Goal: Register for event/course

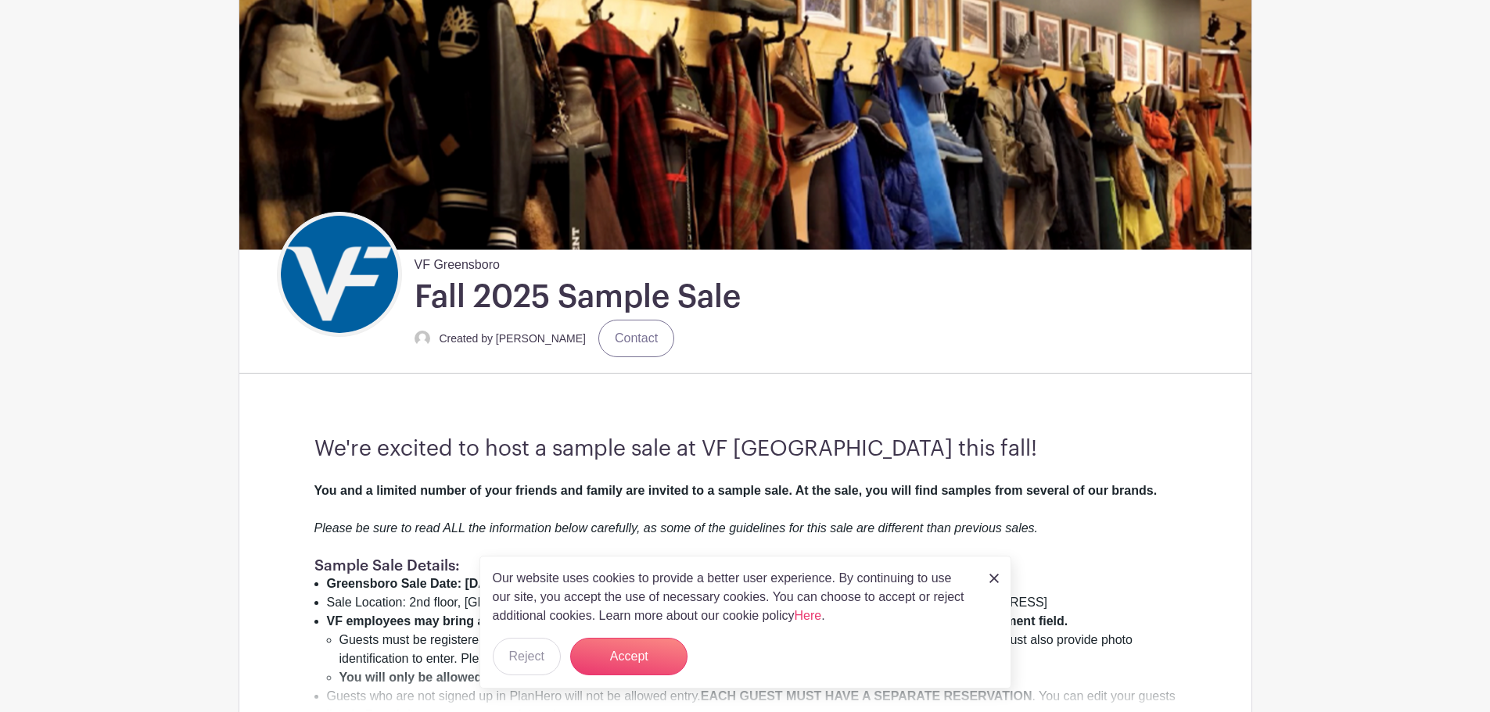
scroll to position [156, 0]
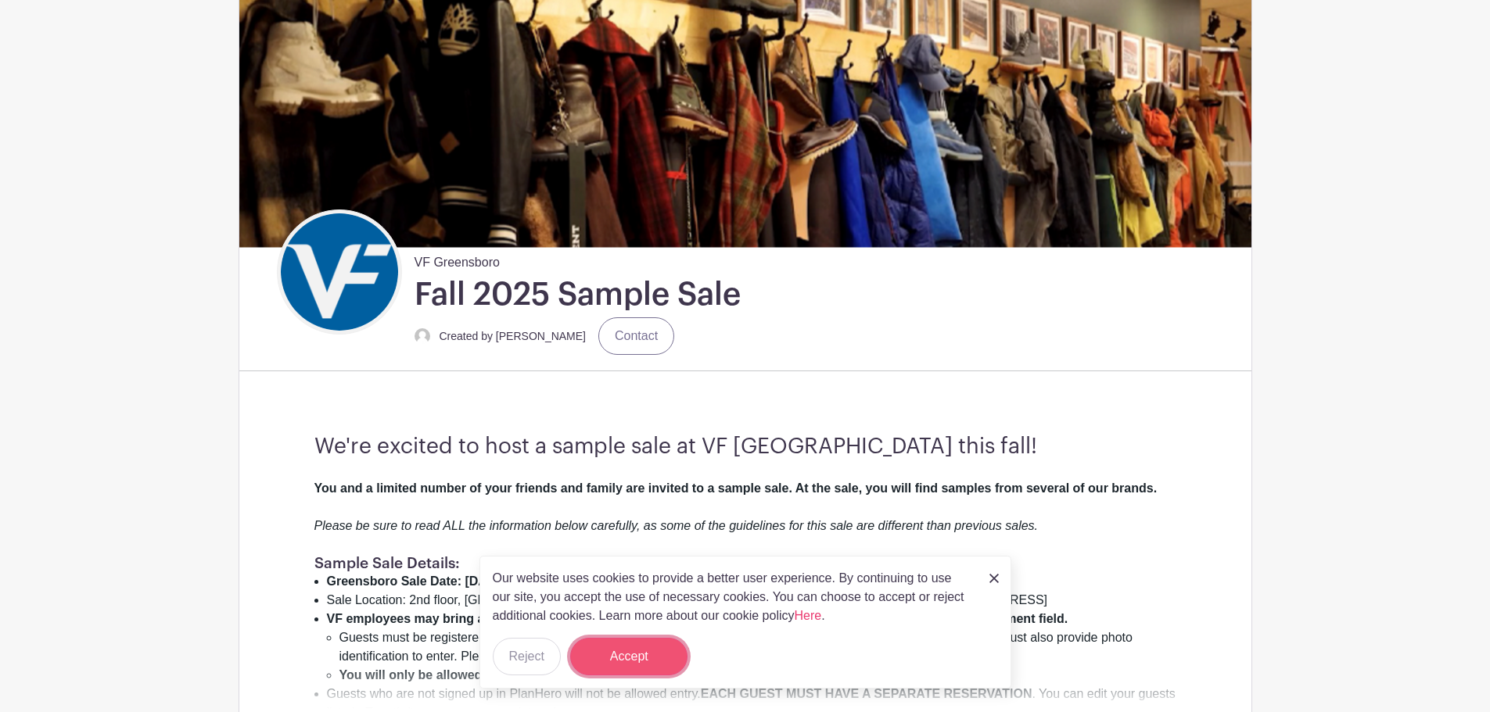
click at [619, 651] on button "Accept" at bounding box center [628, 657] width 117 height 38
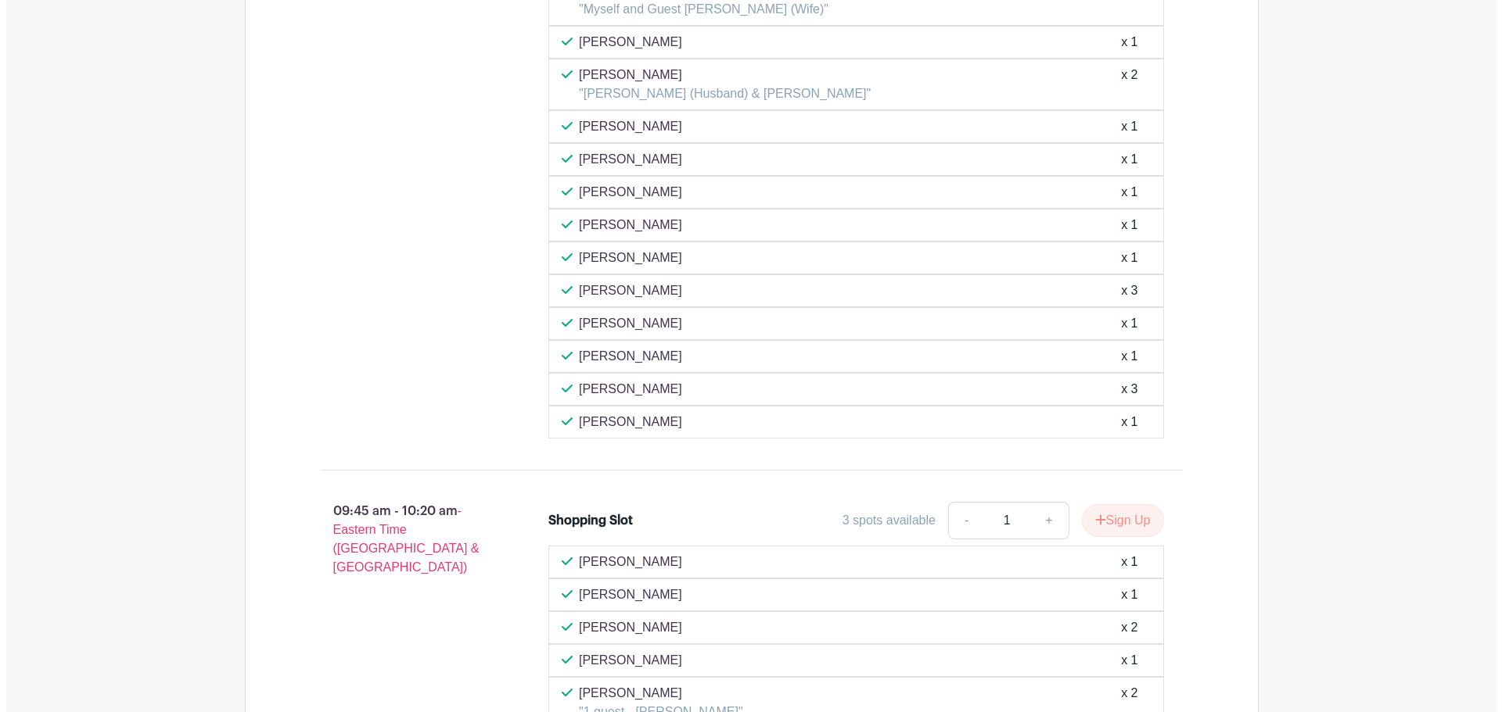
scroll to position [2033, 0]
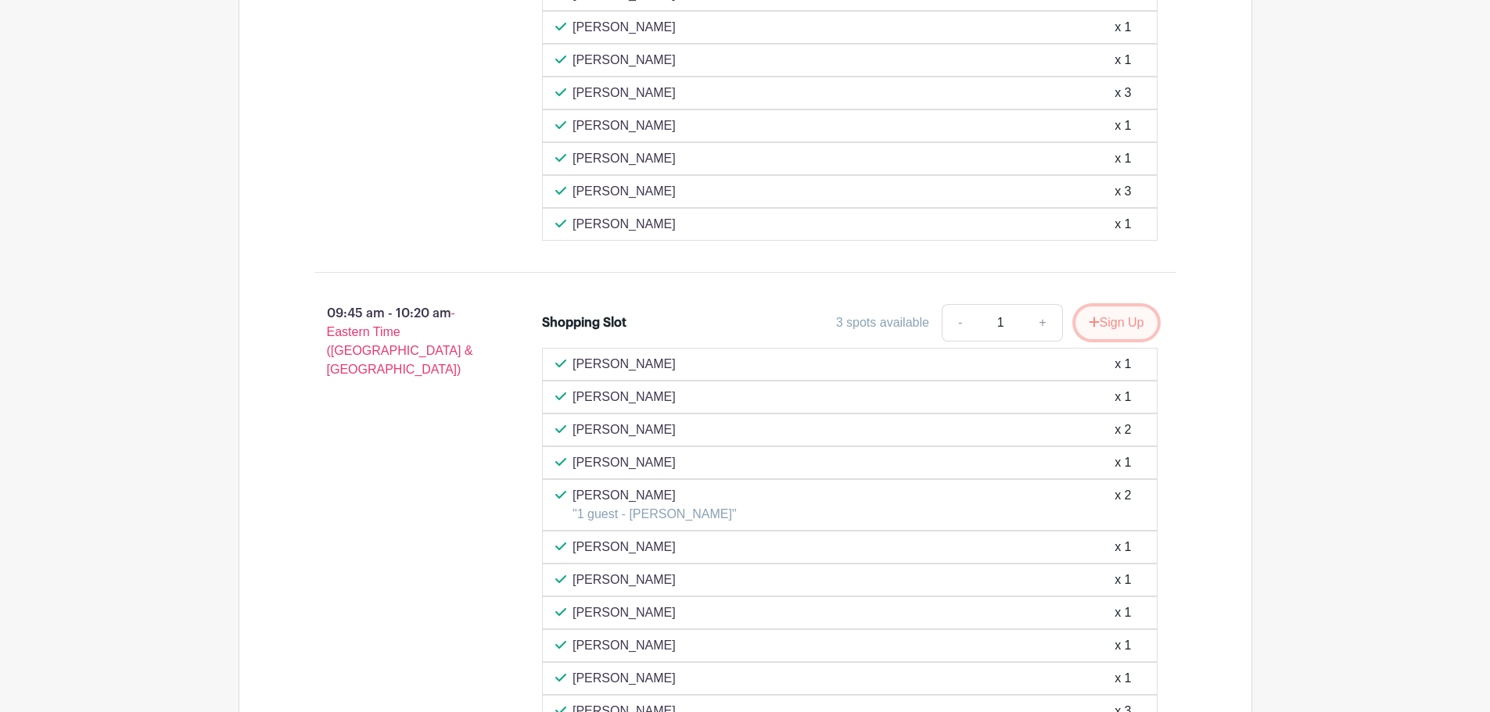
click at [1107, 321] on button "Sign Up" at bounding box center [1116, 323] width 82 height 33
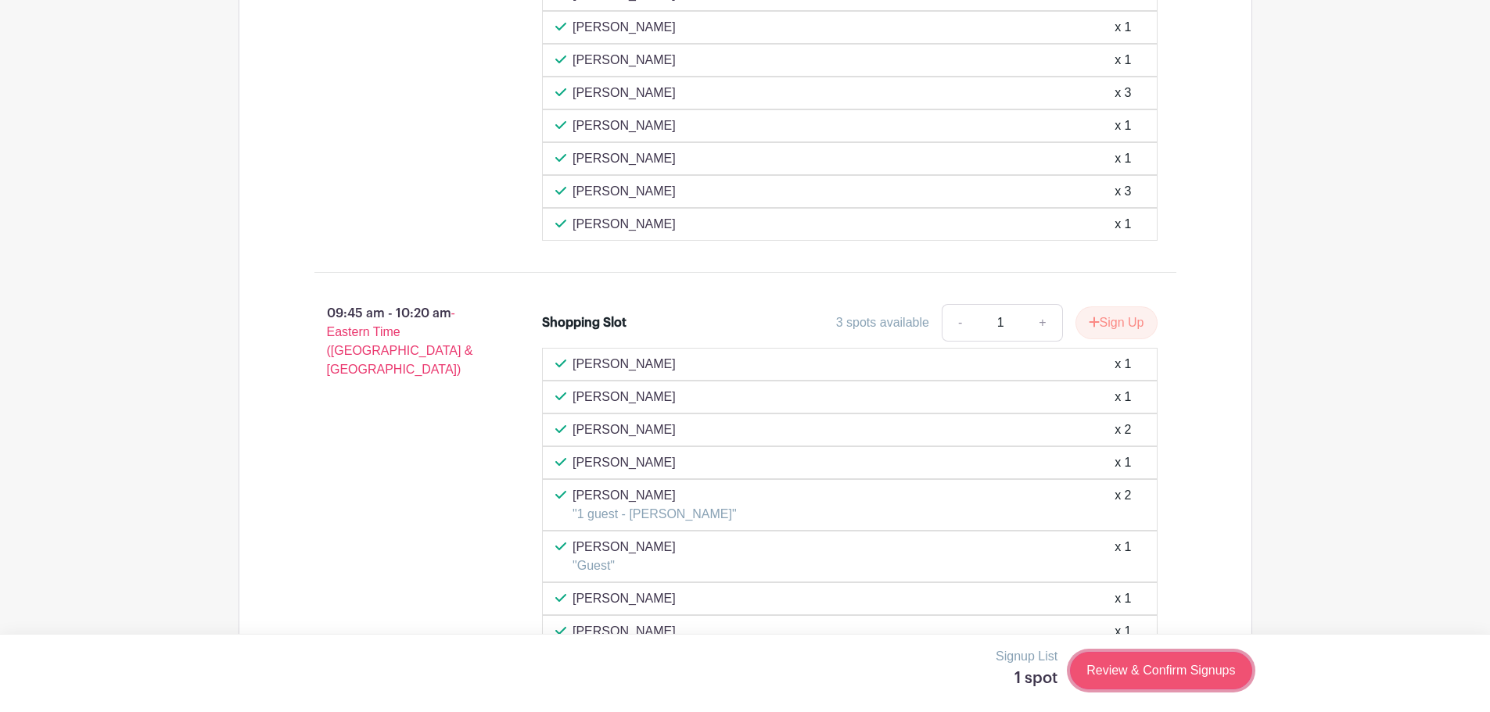
click at [1145, 672] on link "Review & Confirm Signups" at bounding box center [1160, 671] width 181 height 38
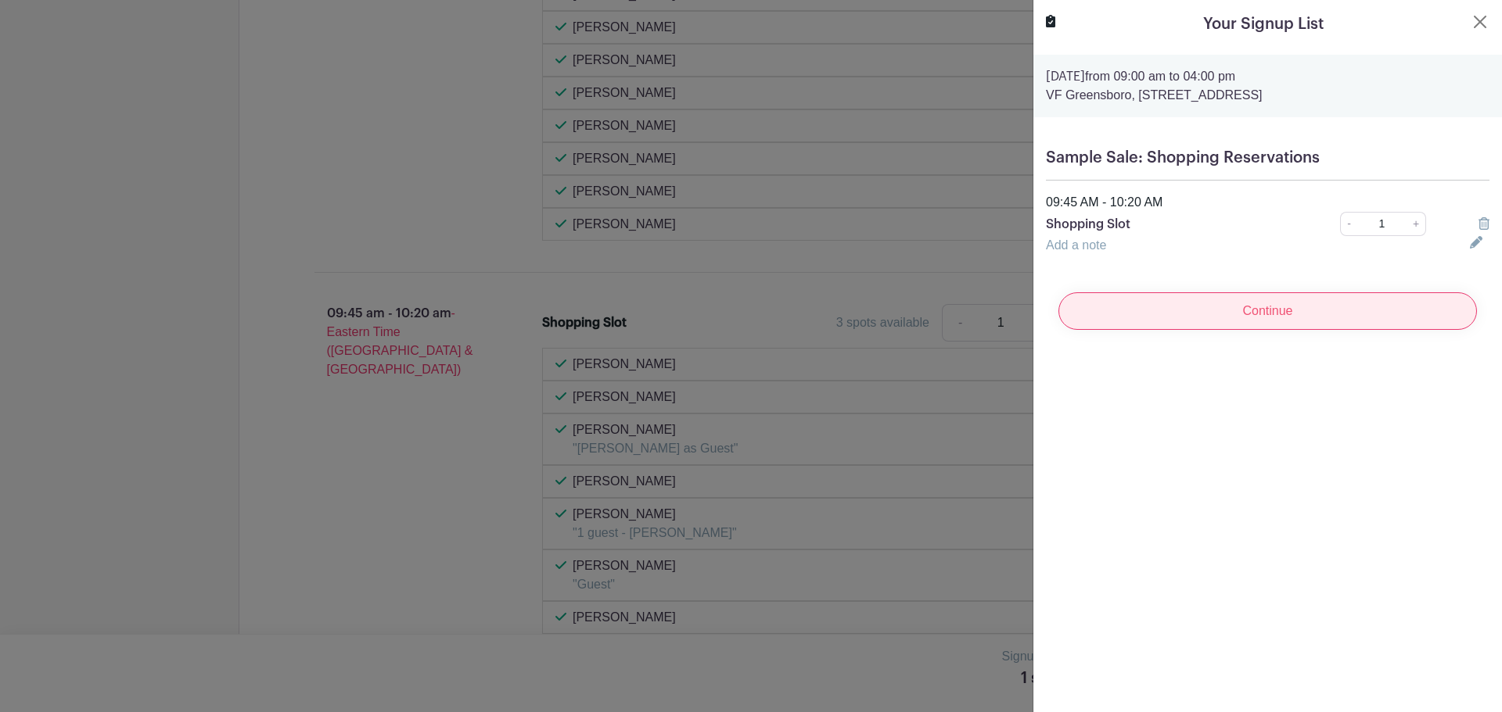
click at [1268, 317] on input "Continue" at bounding box center [1267, 311] width 418 height 38
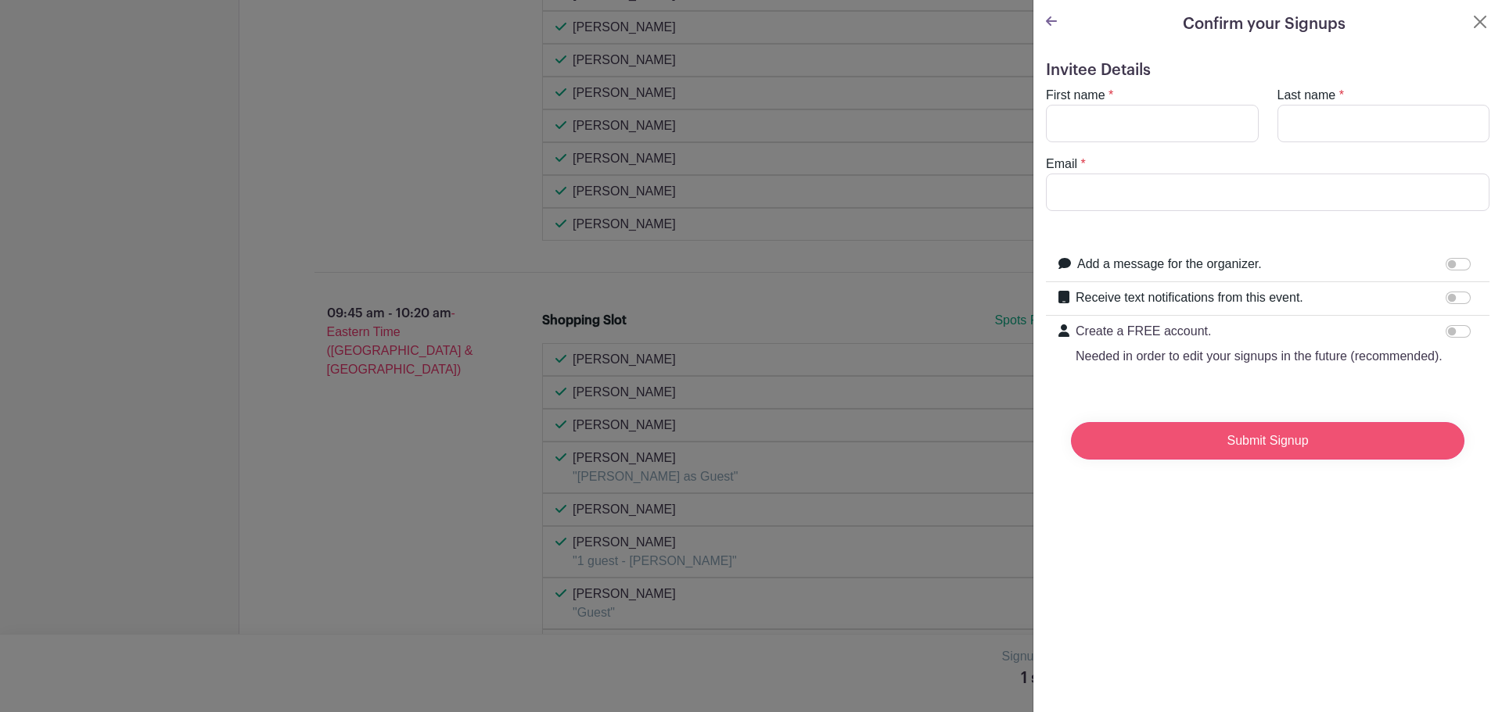
click at [1312, 450] on input "Submit Signup" at bounding box center [1267, 441] width 393 height 38
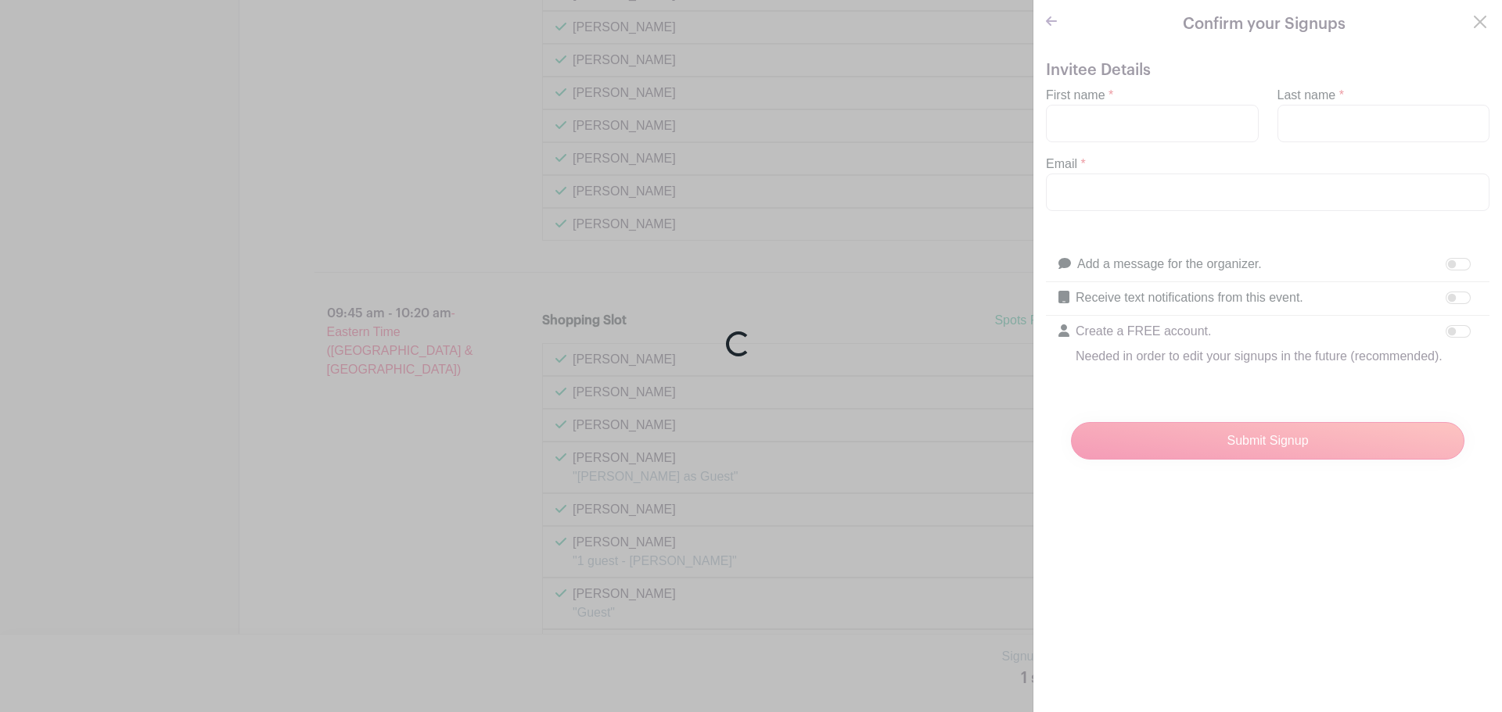
click at [1171, 116] on div "Loading..." at bounding box center [751, 356] width 1502 height 712
click at [846, 288] on div "Loading..." at bounding box center [751, 356] width 1502 height 712
click at [1164, 127] on div "Loading..." at bounding box center [751, 356] width 1502 height 712
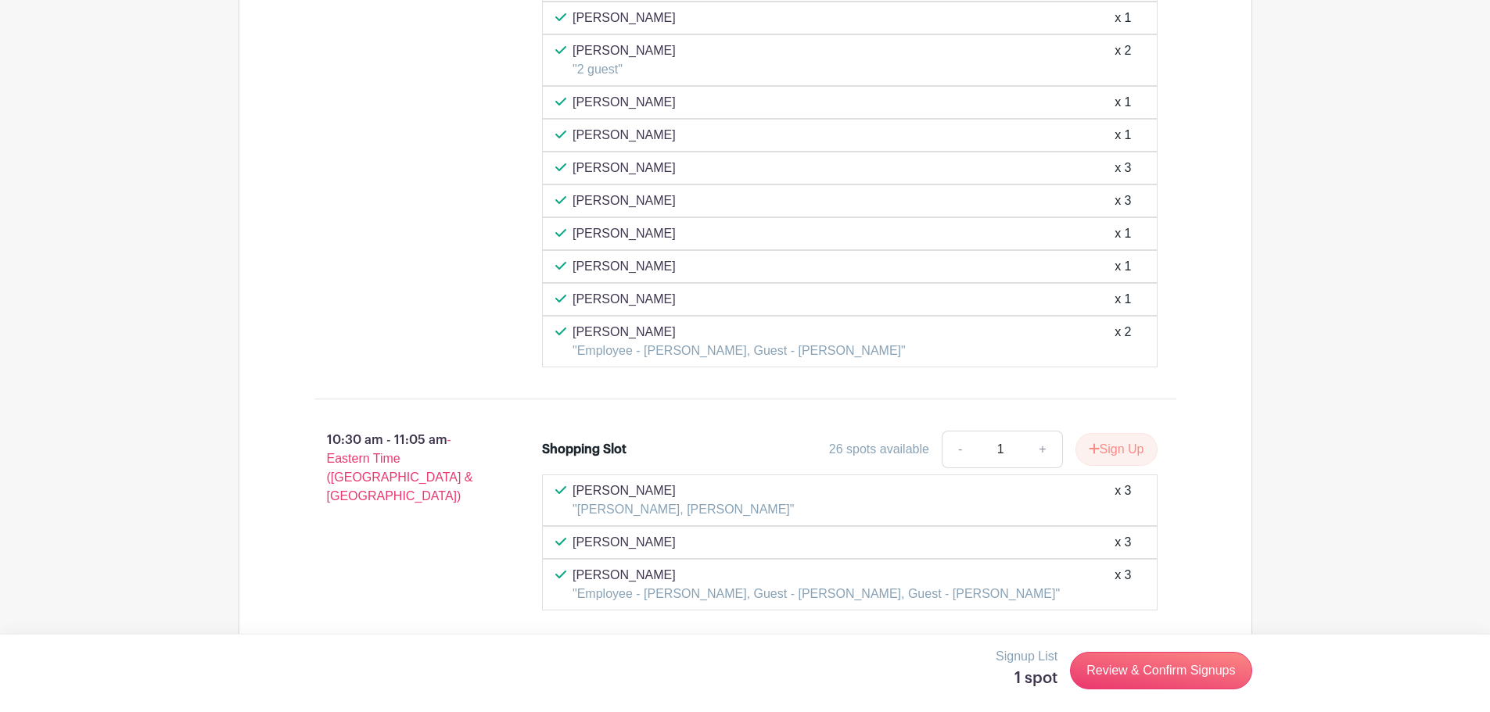
scroll to position [2894, 0]
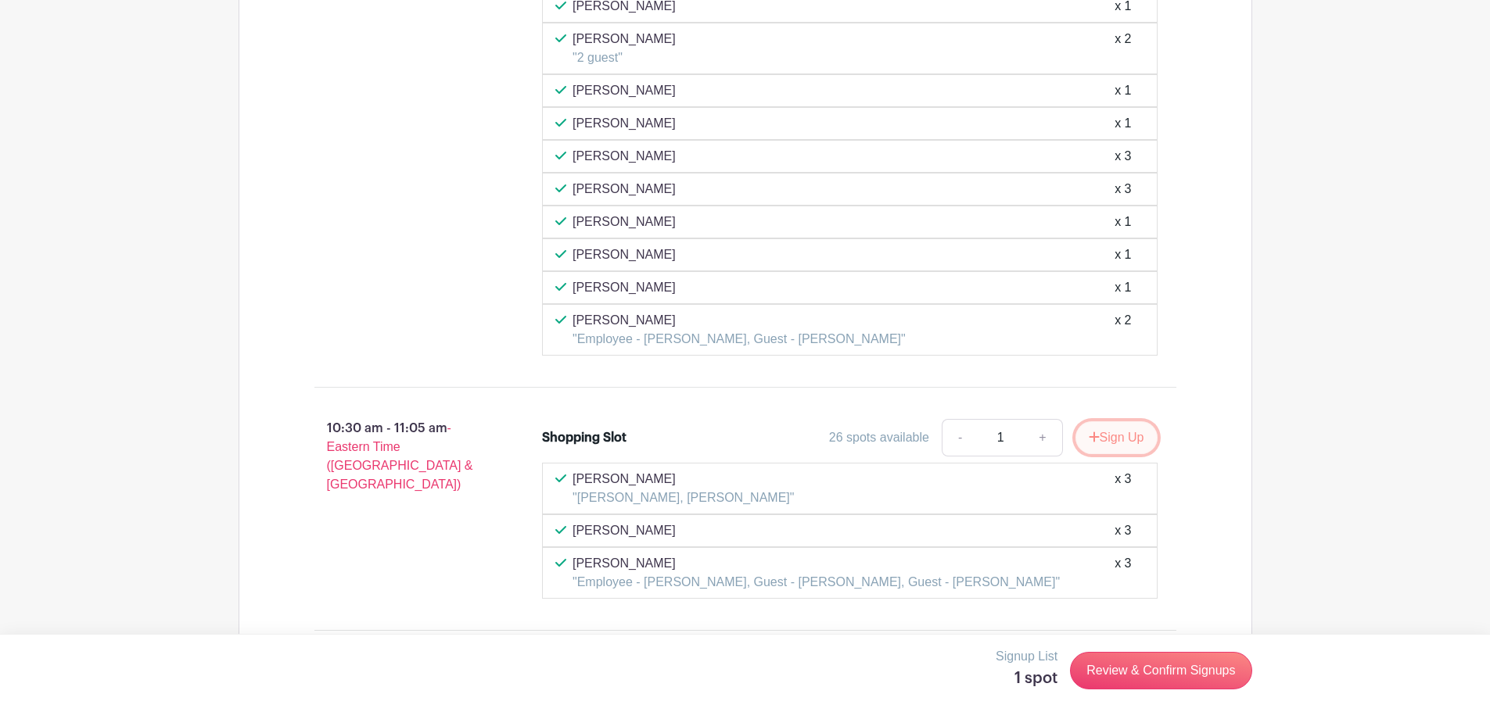
click at [1114, 433] on button "Sign Up" at bounding box center [1116, 438] width 82 height 33
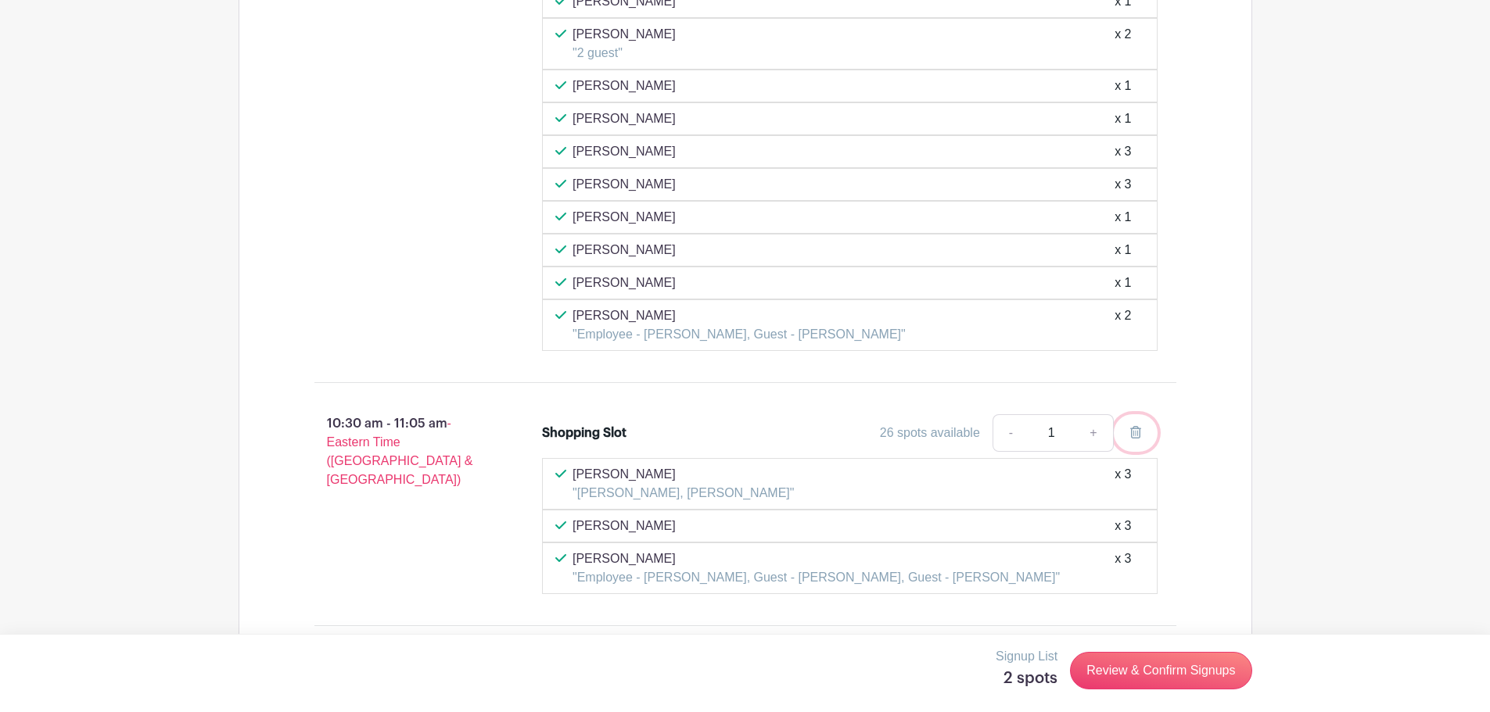
click at [1132, 434] on icon at bounding box center [1135, 432] width 11 height 13
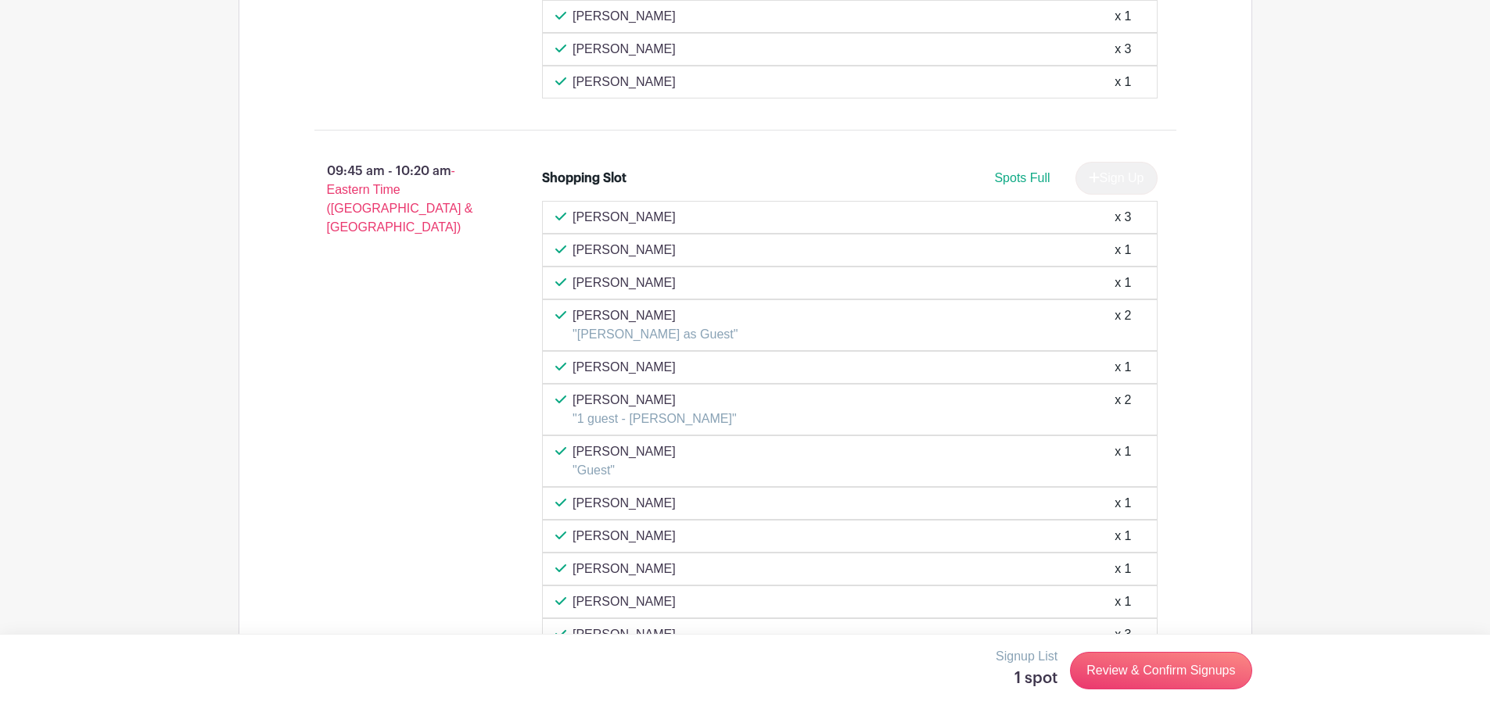
scroll to position [2033, 0]
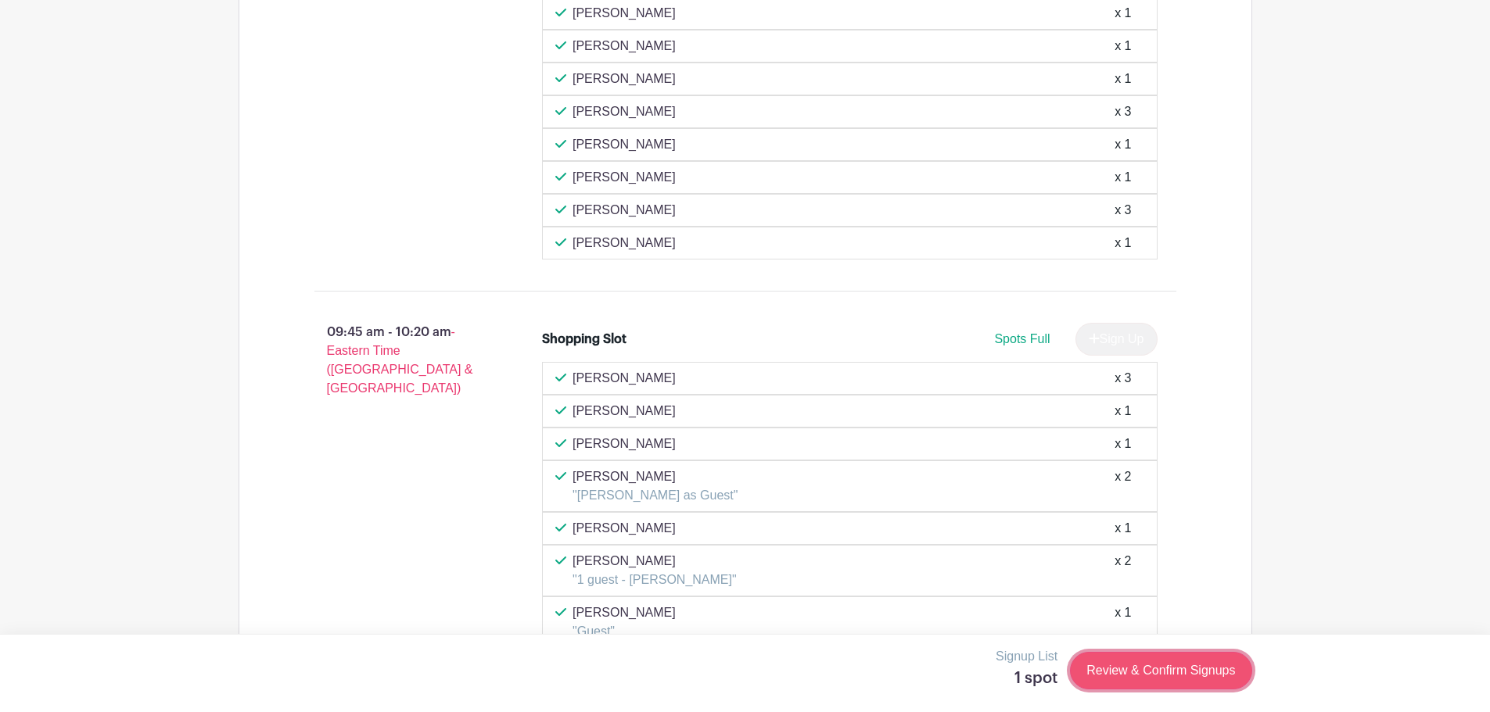
click at [1150, 666] on link "Review & Confirm Signups" at bounding box center [1160, 671] width 181 height 38
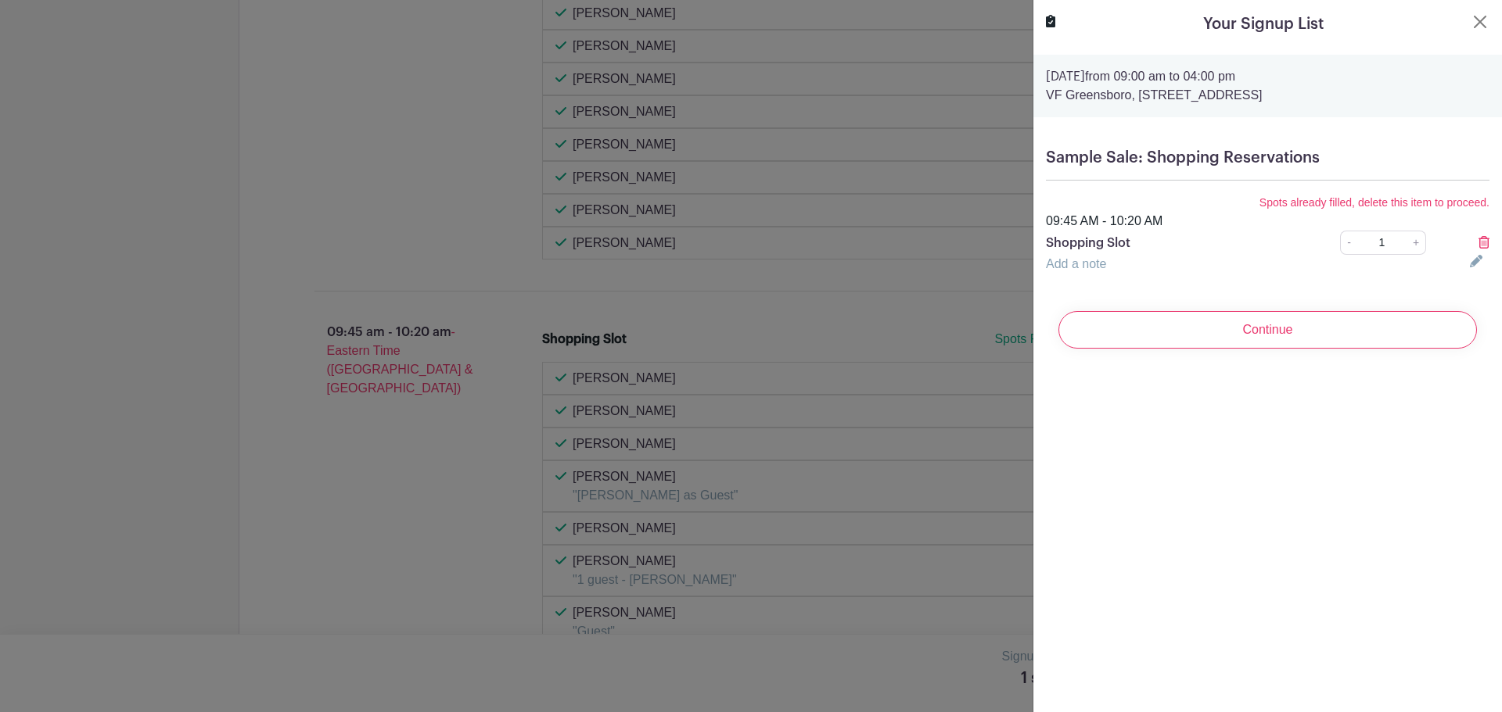
click at [1478, 241] on icon at bounding box center [1483, 242] width 11 height 13
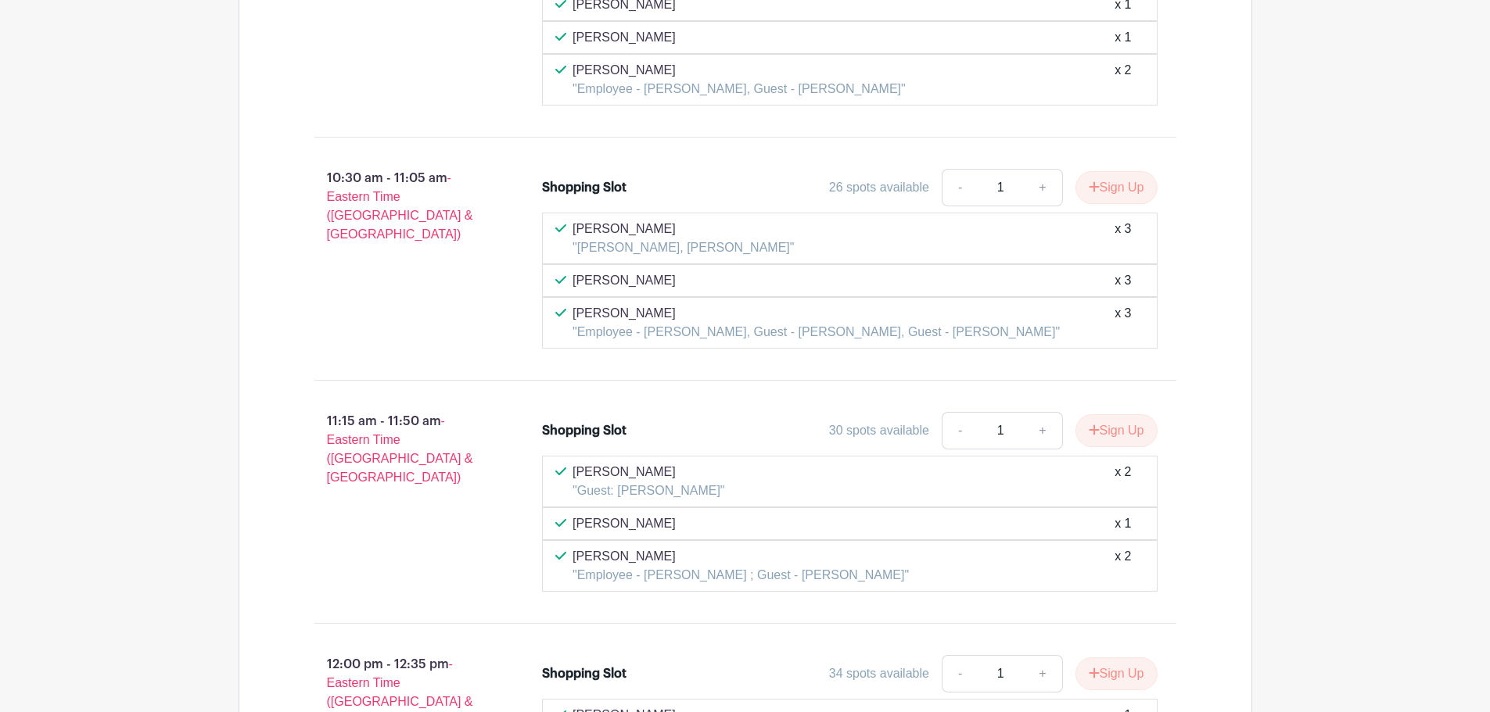
scroll to position [3050, 0]
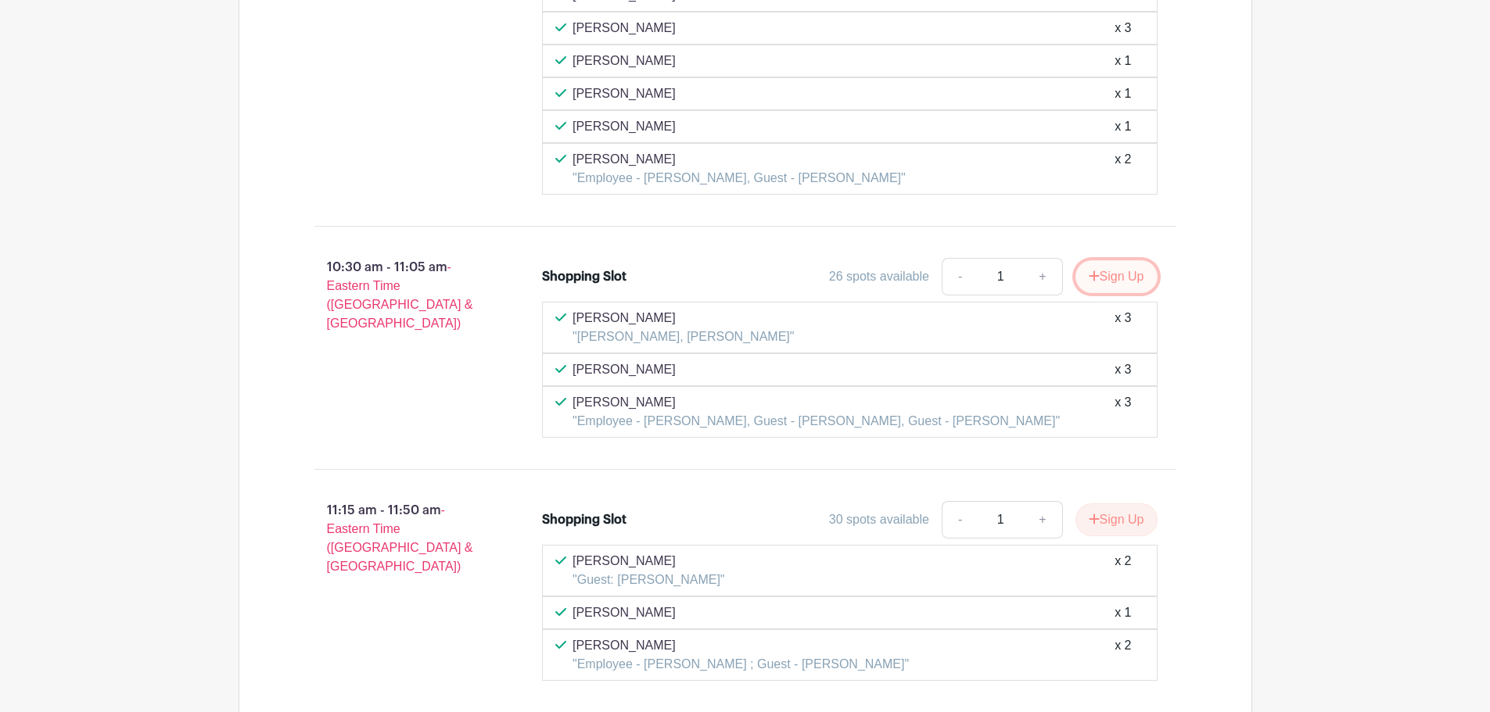
click at [1096, 274] on button "Sign Up" at bounding box center [1116, 276] width 82 height 33
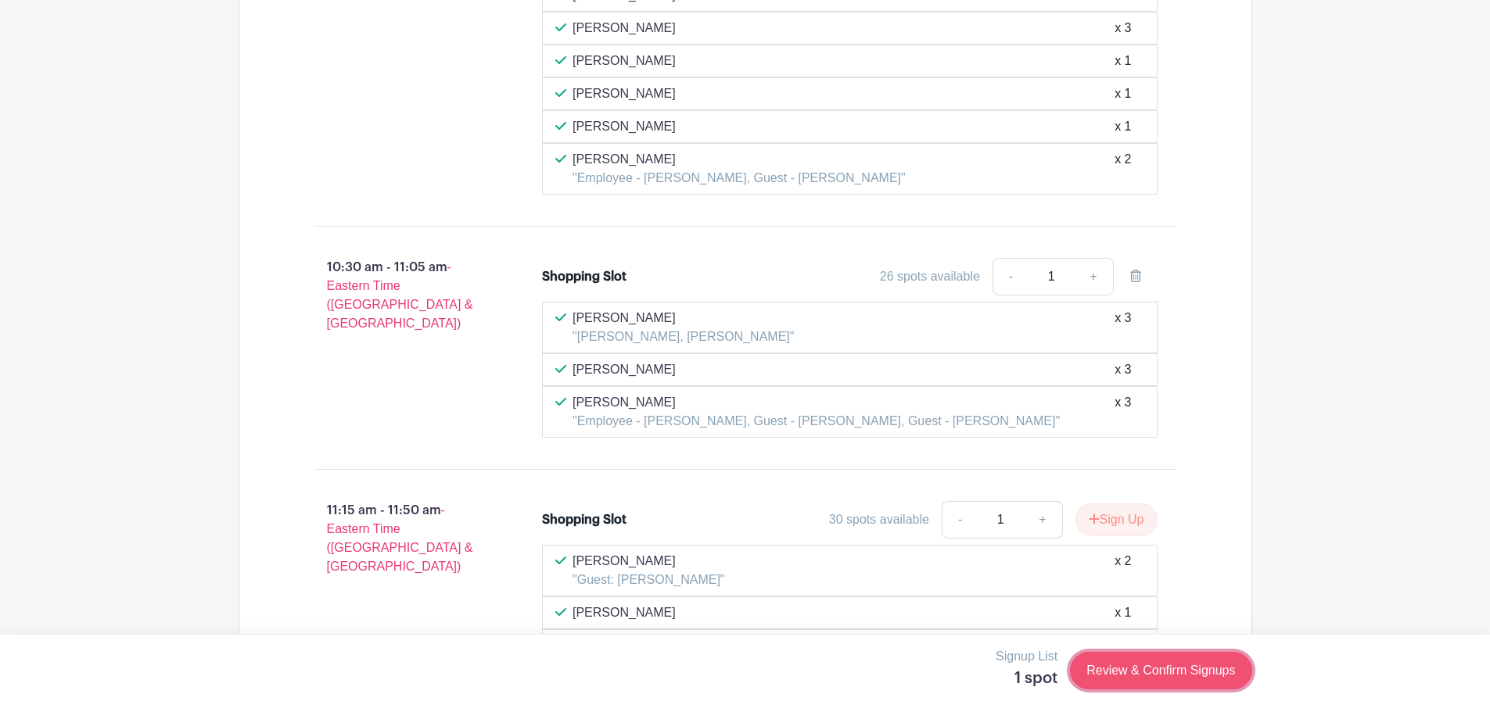
click at [1159, 664] on link "Review & Confirm Signups" at bounding box center [1160, 671] width 181 height 38
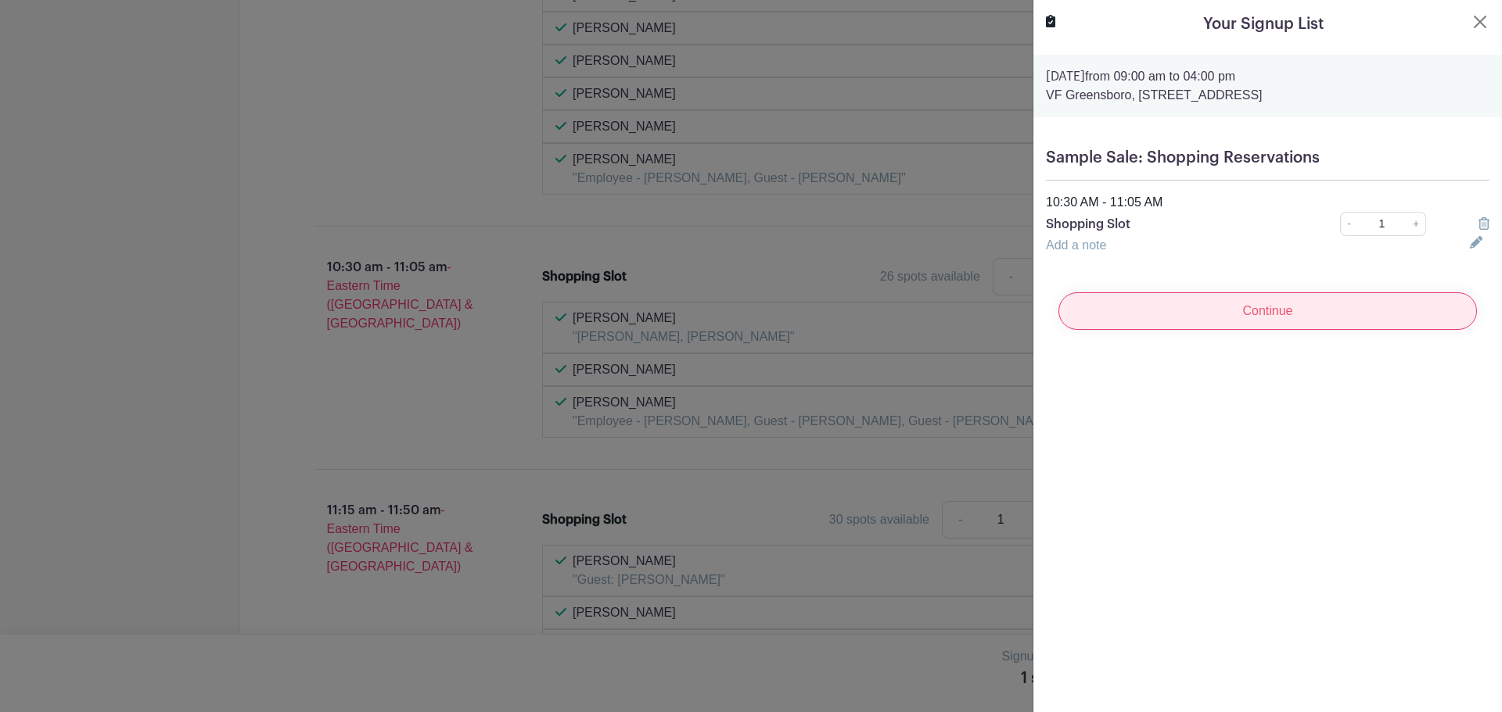
click at [1301, 313] on input "Continue" at bounding box center [1267, 311] width 418 height 38
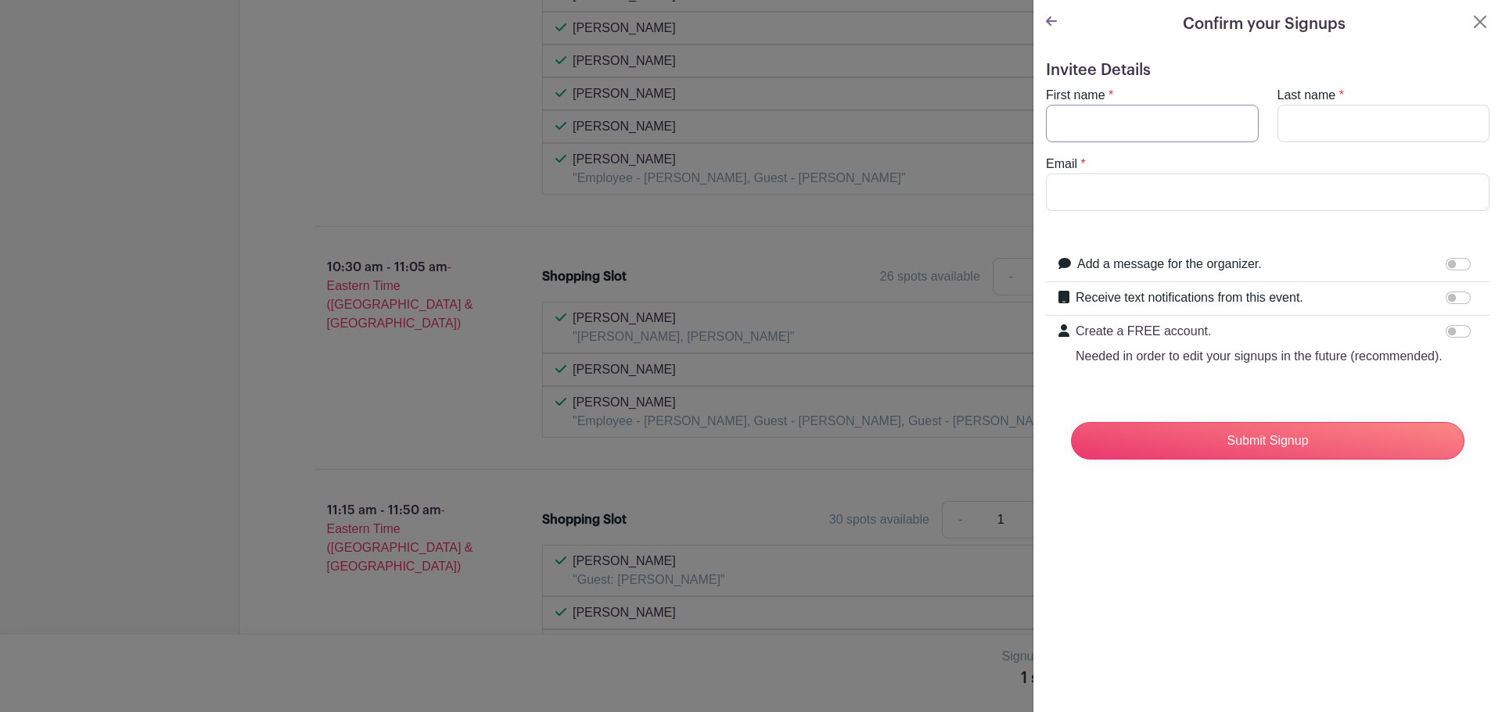
click at [1101, 126] on input "First name" at bounding box center [1152, 124] width 213 height 38
type input "Will"
type input "Hurst"
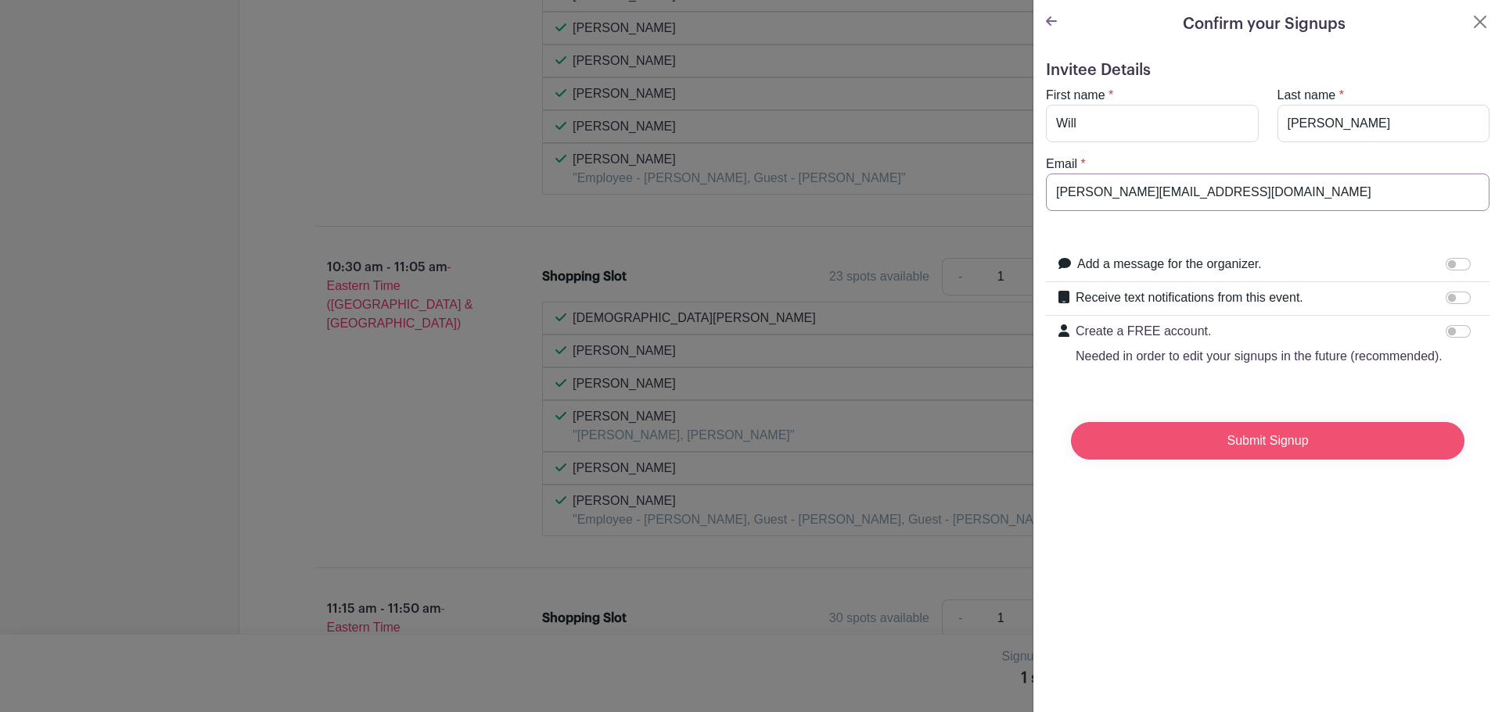
type input "william_hurst@vfc.com"
click at [1243, 454] on input "Submit Signup" at bounding box center [1267, 441] width 393 height 38
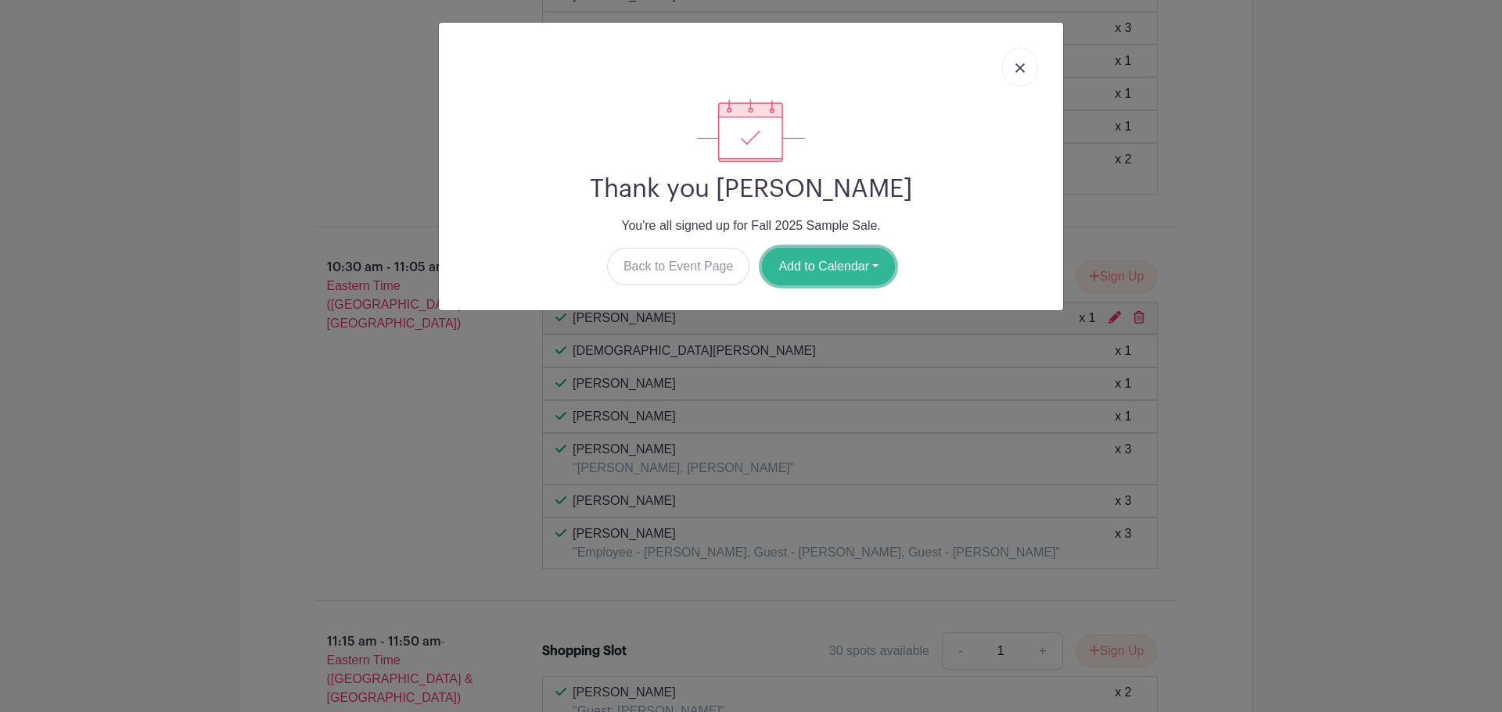
click at [820, 267] on button "Add to Calendar" at bounding box center [828, 267] width 133 height 38
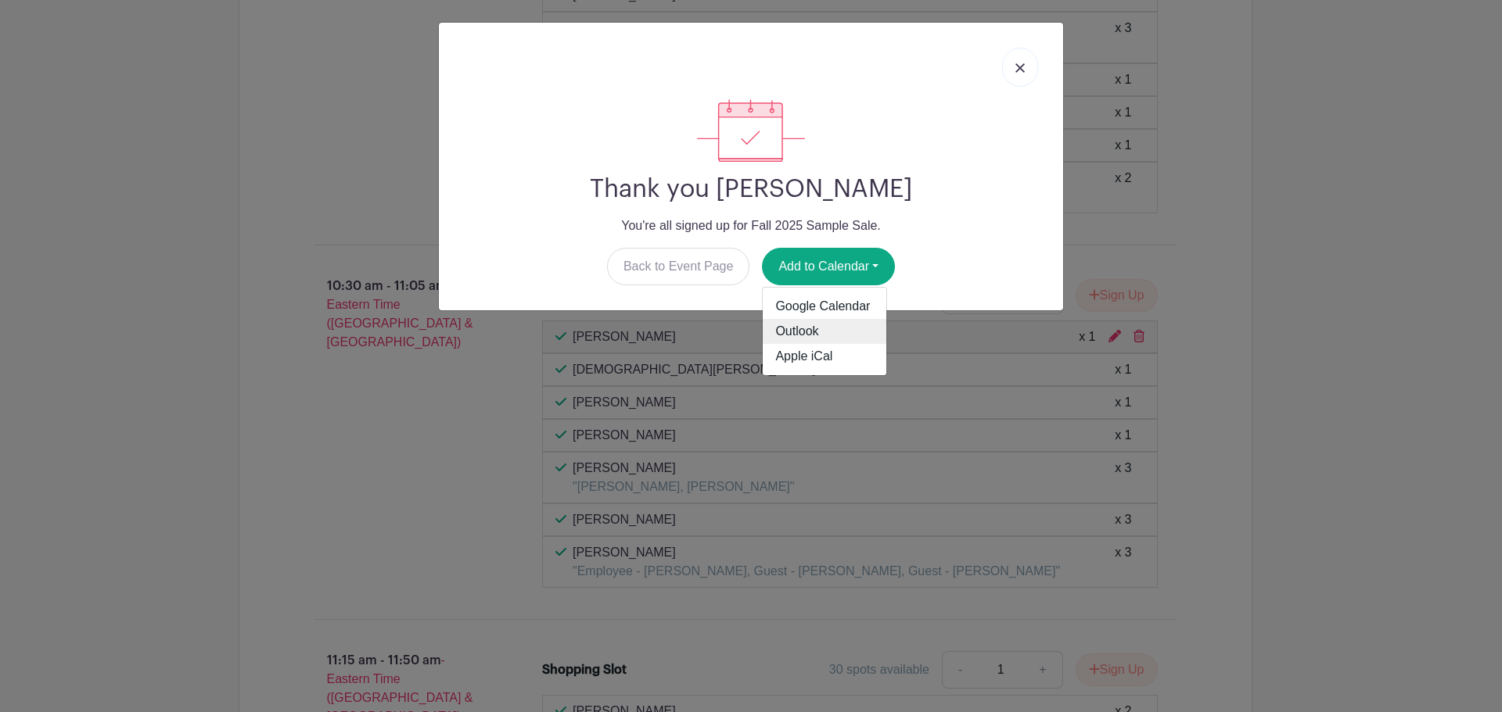
click at [814, 326] on link "Outlook" at bounding box center [824, 331] width 124 height 25
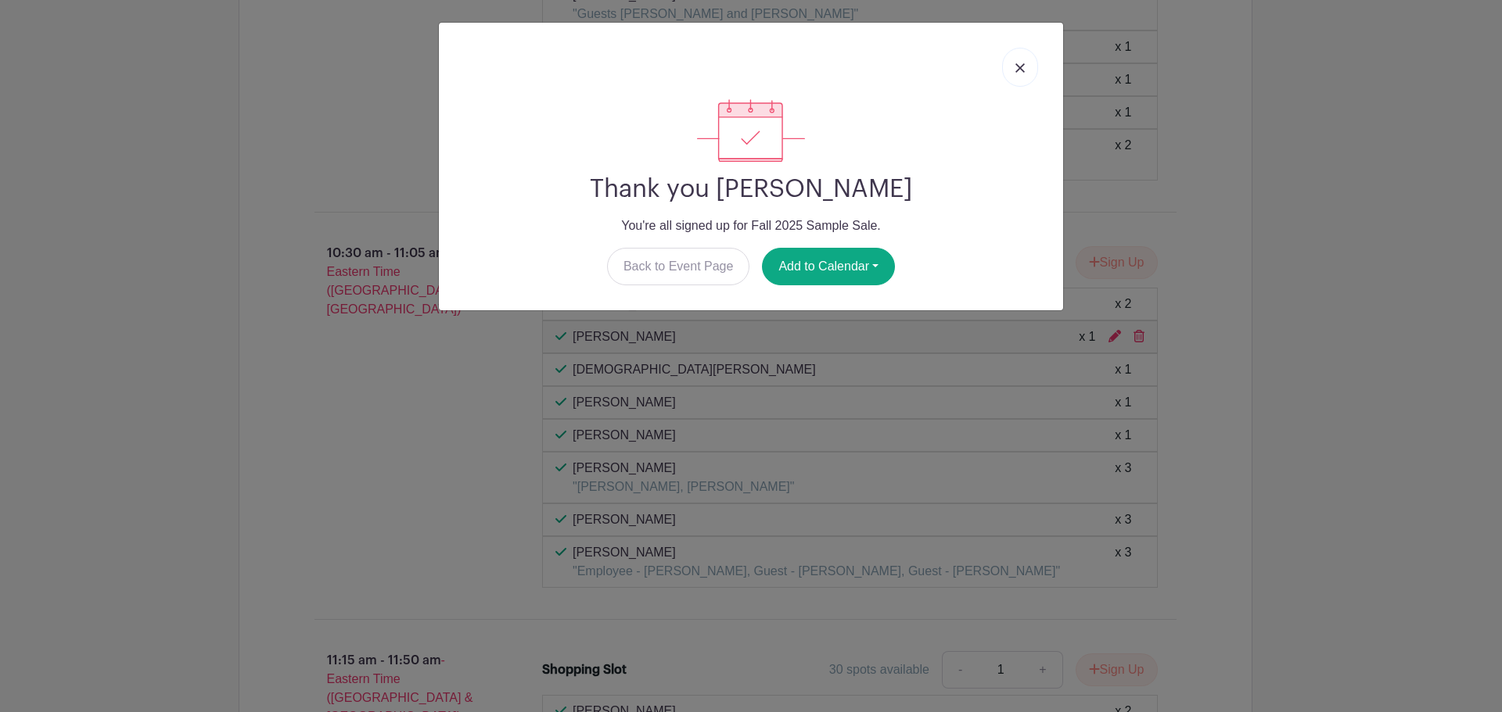
click at [1028, 63] on link at bounding box center [1020, 67] width 36 height 39
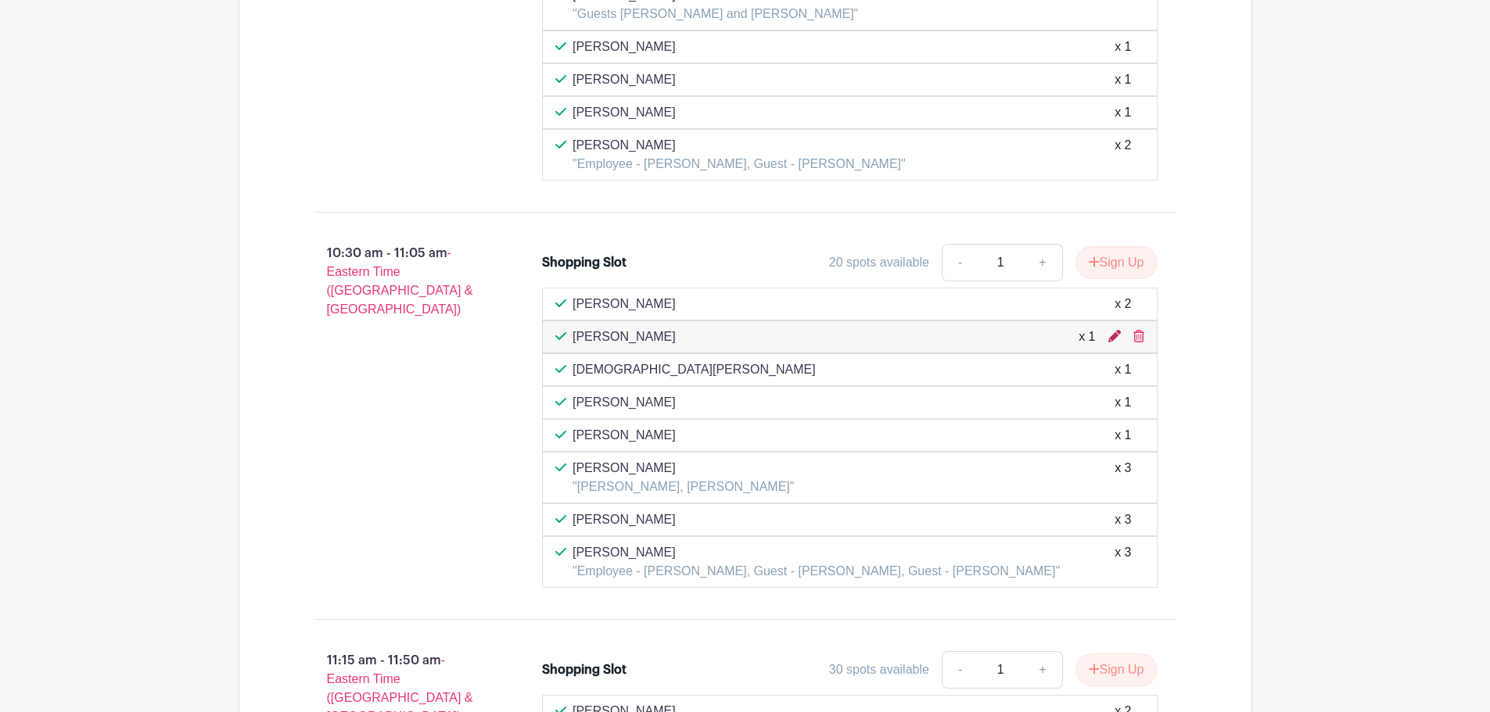
click at [1111, 339] on icon at bounding box center [1114, 336] width 13 height 13
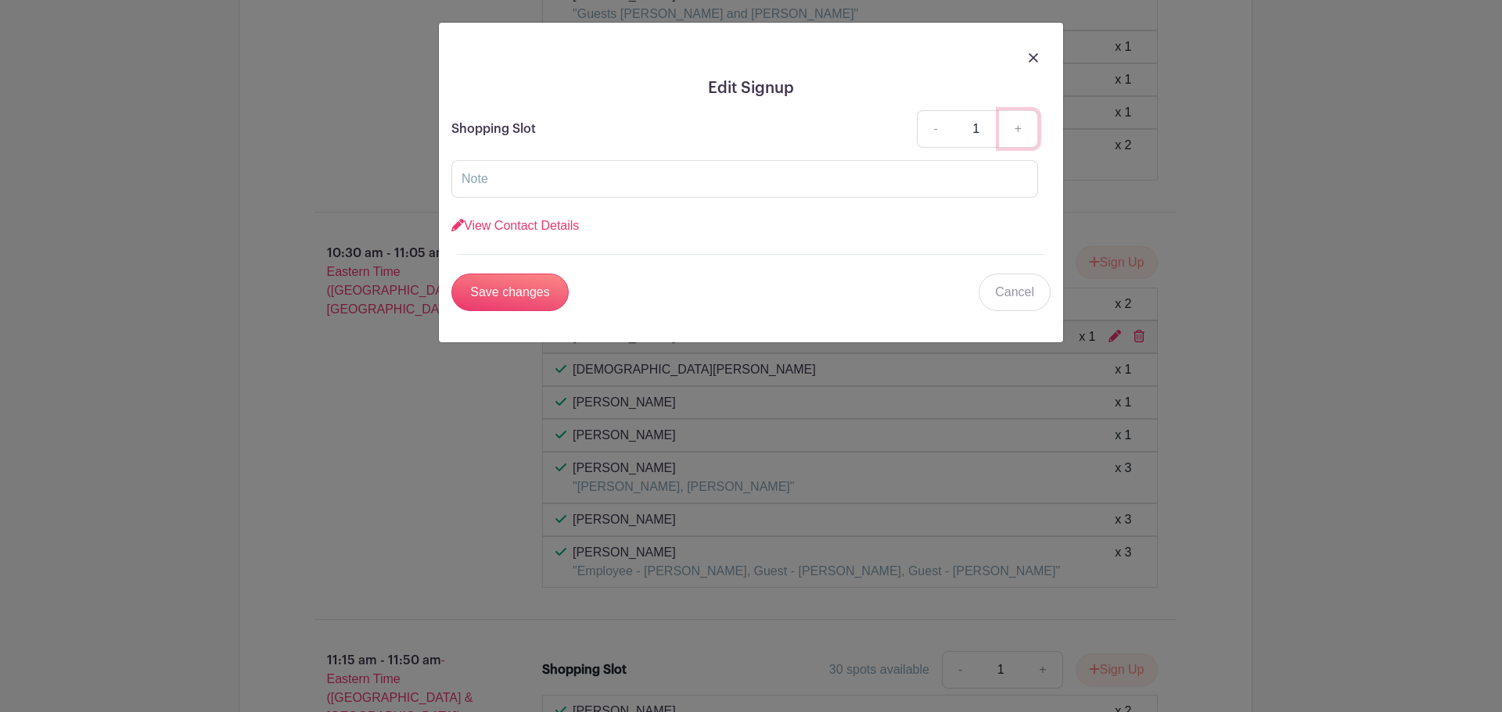
click at [1017, 125] on link "+" at bounding box center [1018, 129] width 39 height 38
type input "2"
click at [508, 183] on input "text" at bounding box center [744, 179] width 587 height 38
type input "Emily Smith"
click at [495, 292] on input "Save changes" at bounding box center [509, 293] width 117 height 38
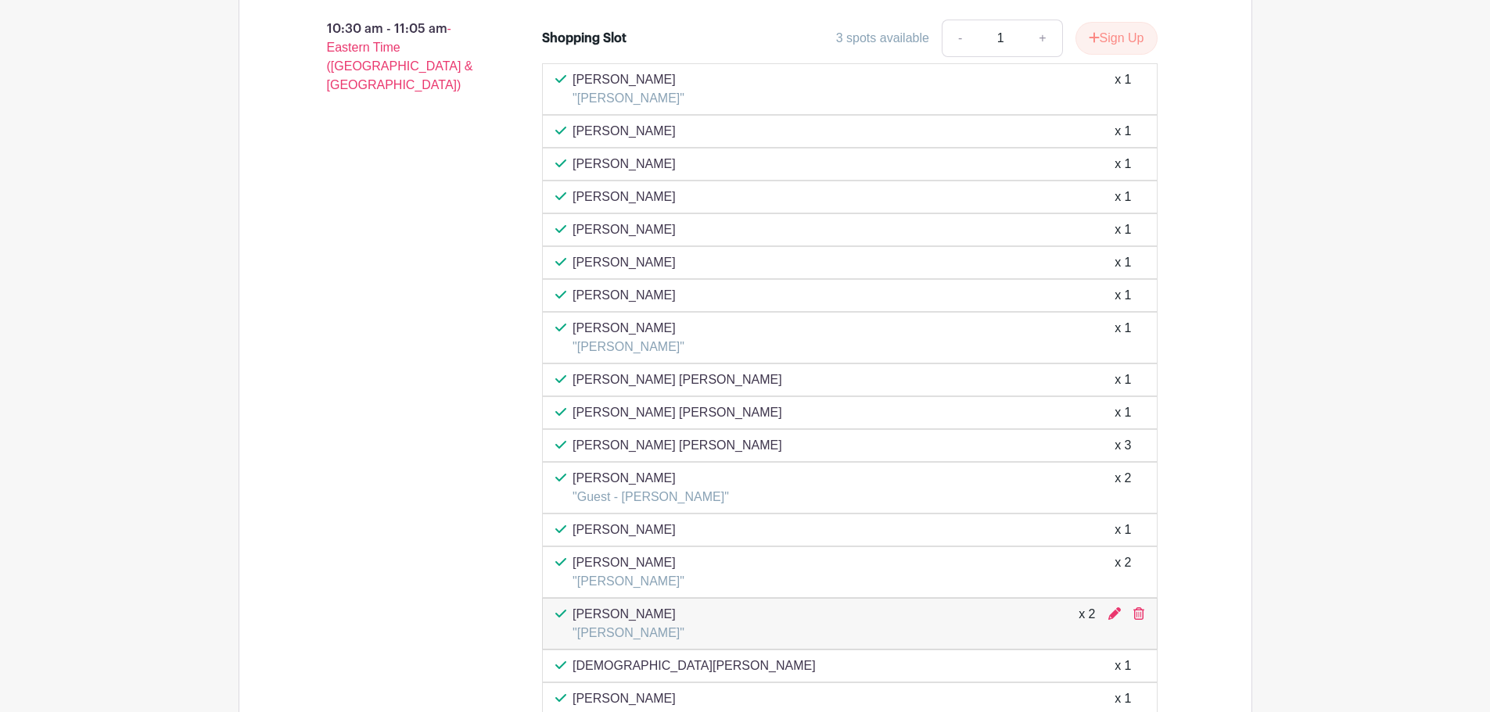
scroll to position [3285, 0]
